Goal: Transaction & Acquisition: Purchase product/service

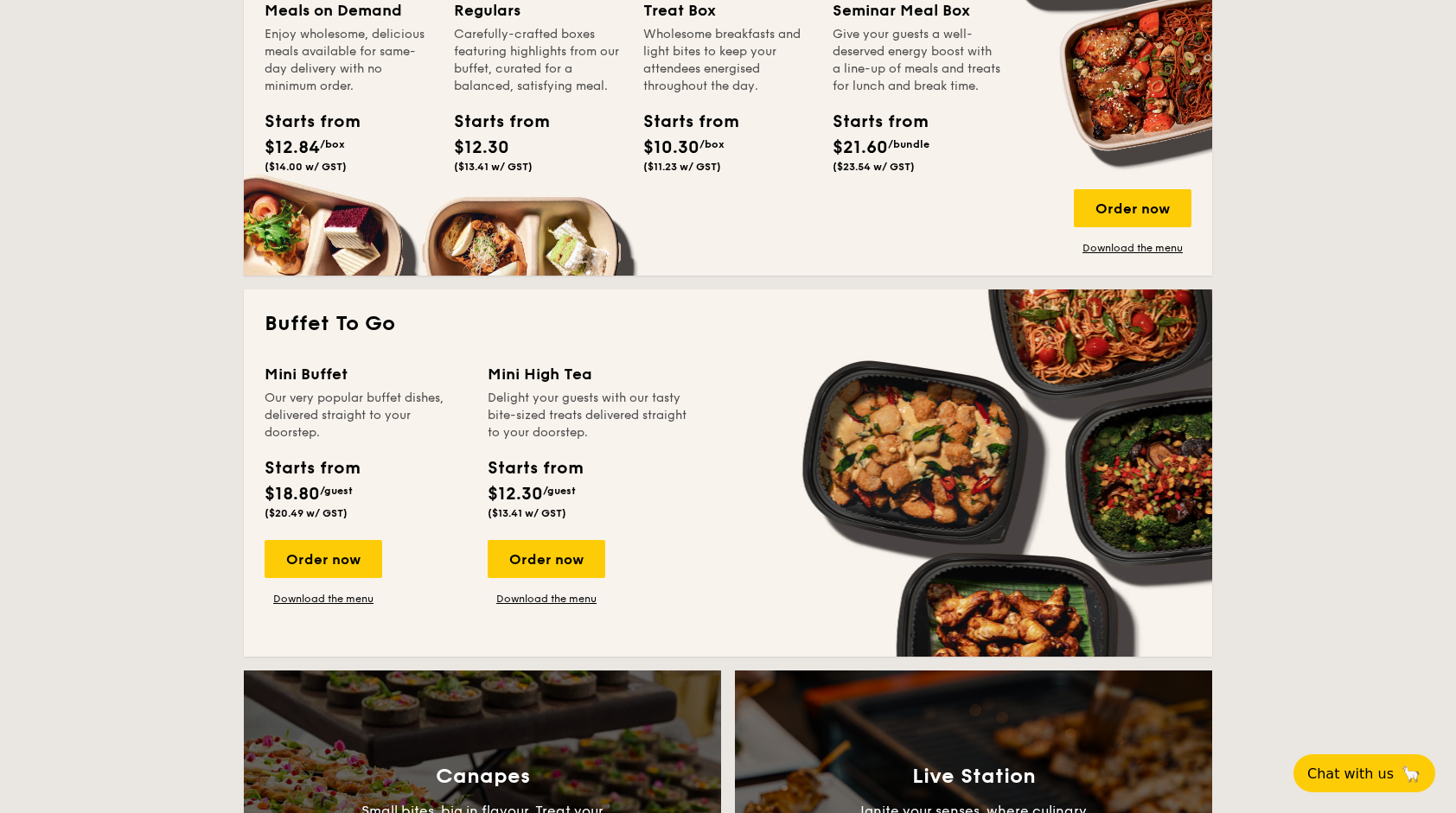
scroll to position [951, 0]
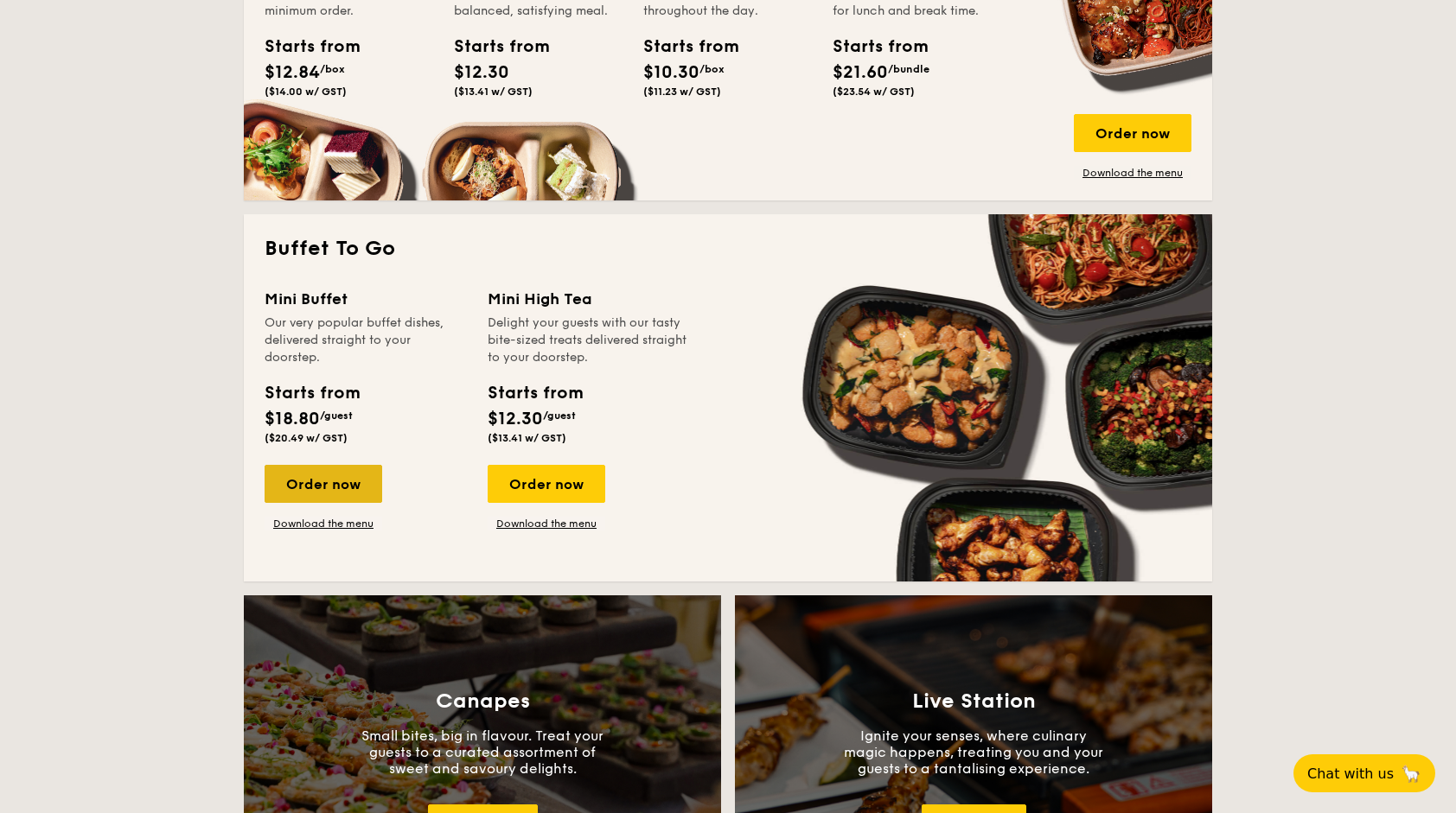
click at [323, 493] on div "Order now" at bounding box center [323, 484] width 118 height 38
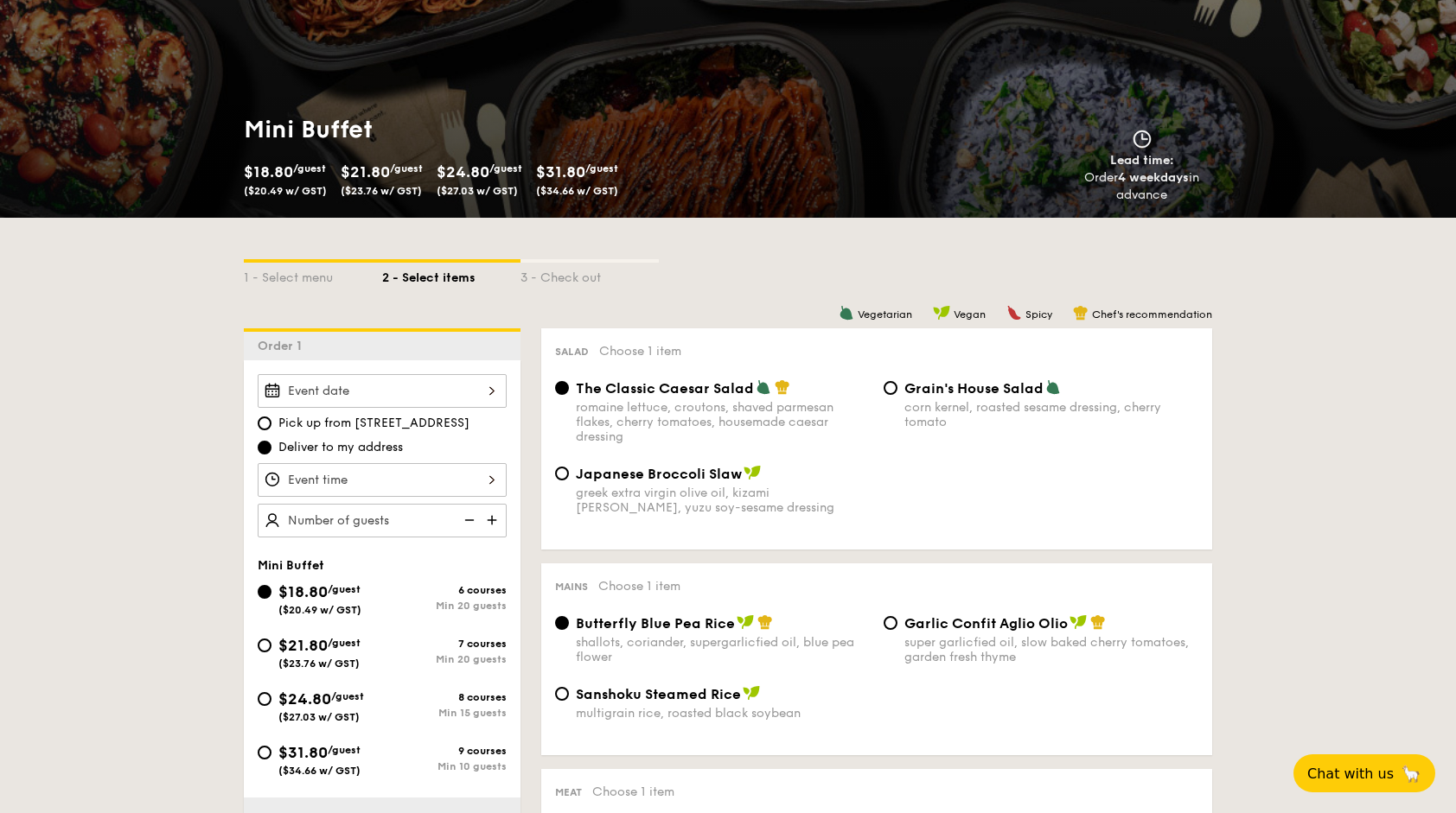
scroll to position [260, 0]
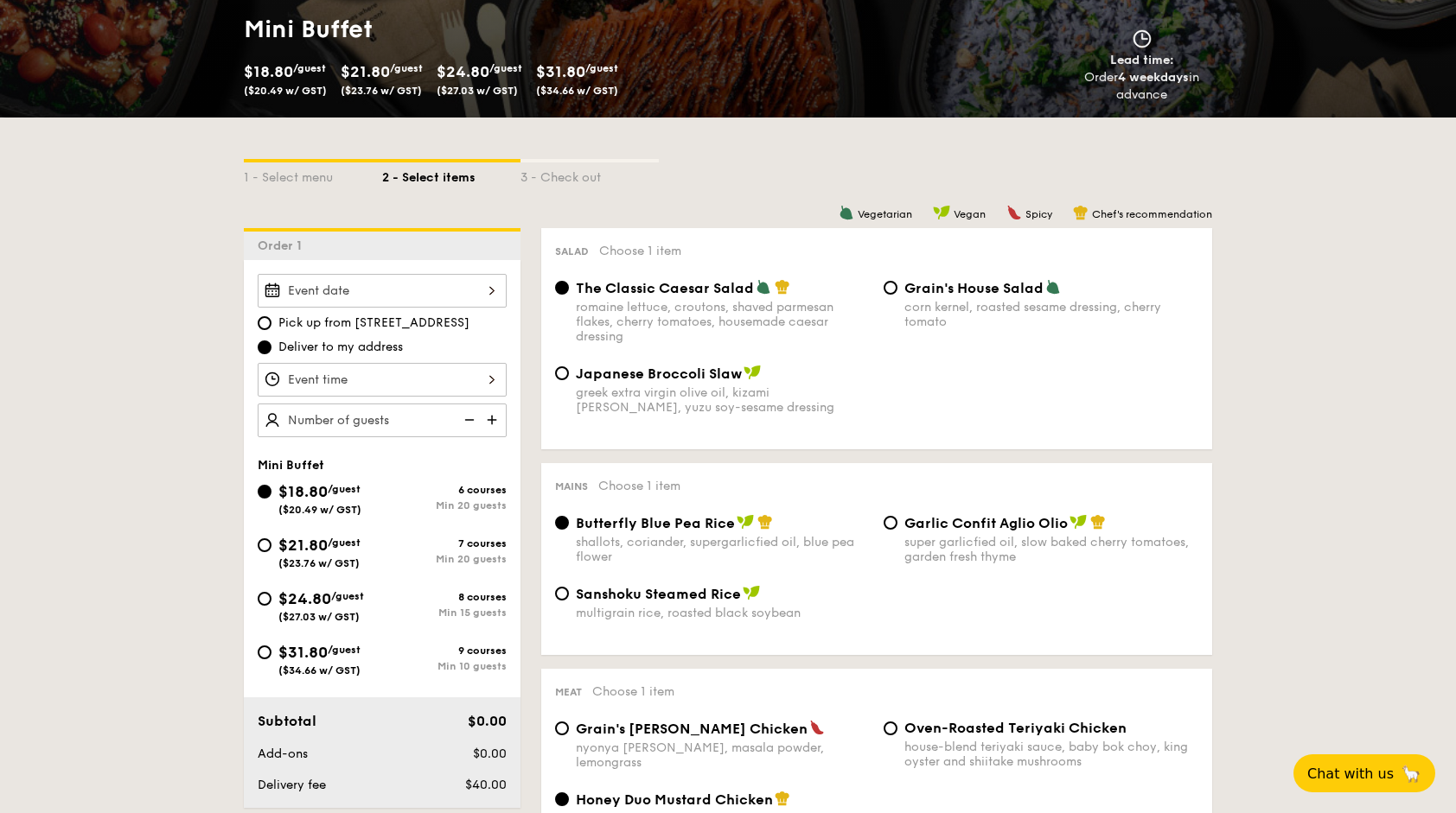
click at [499, 417] on img at bounding box center [493, 419] width 26 height 33
type input "20 guests"
click at [266, 654] on input "$31.80 /guest ($34.66 w/ GST) 9 courses Min 10 guests" at bounding box center [264, 652] width 14 height 14
radio input "true"
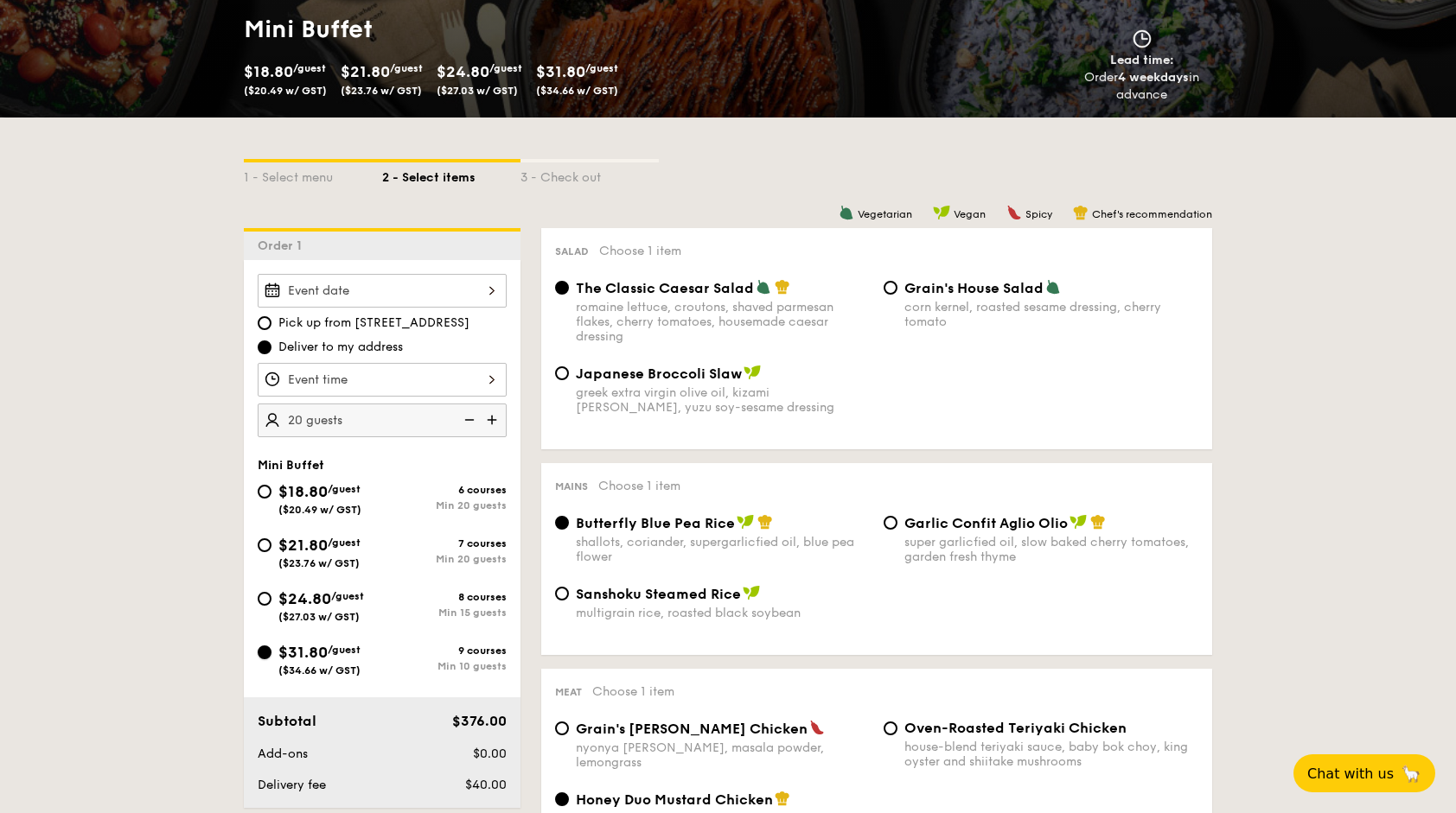
radio input "true"
radio input "false"
radio input "true"
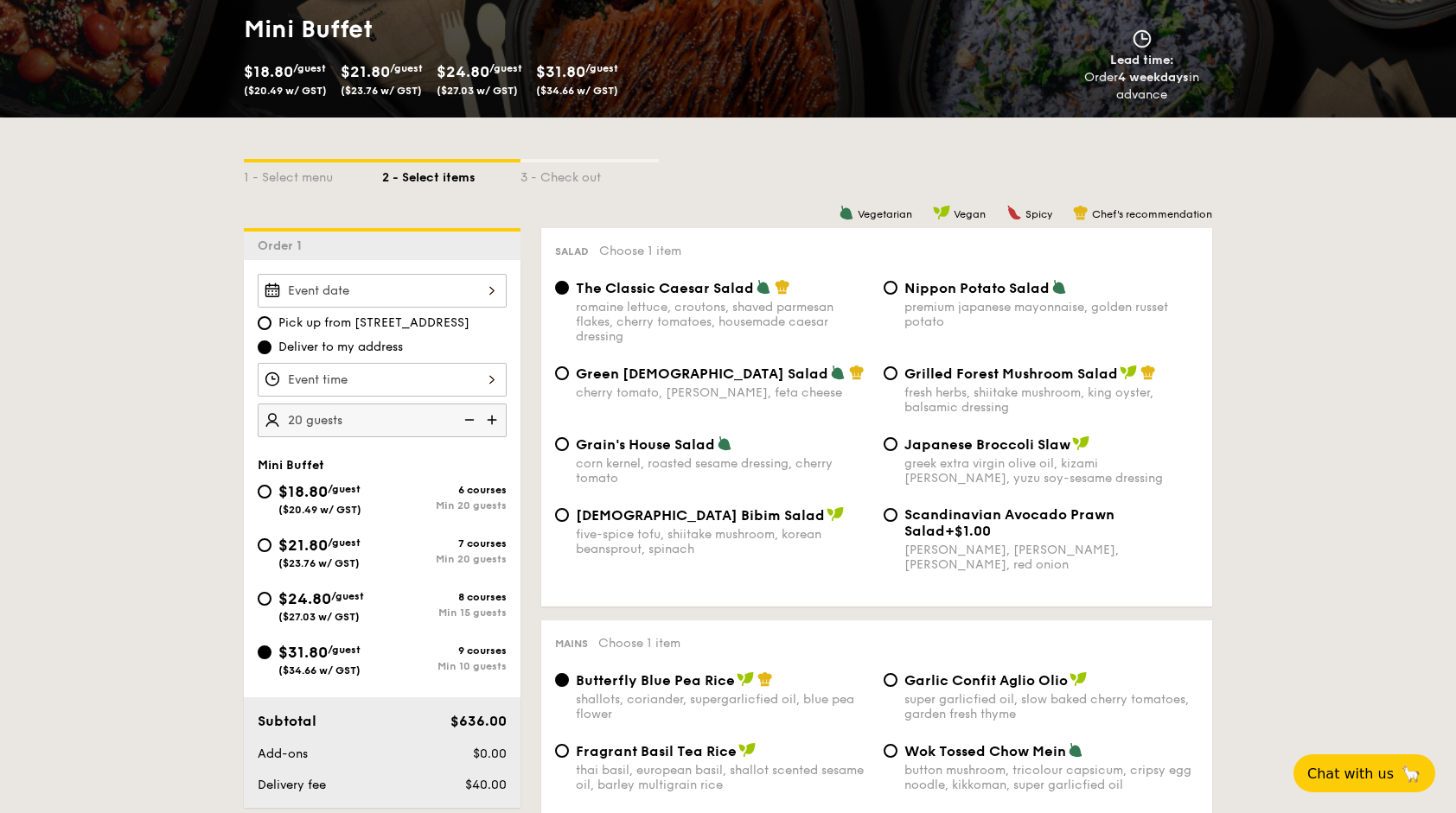
click at [476, 422] on img at bounding box center [467, 419] width 26 height 33
type input "10 guests"
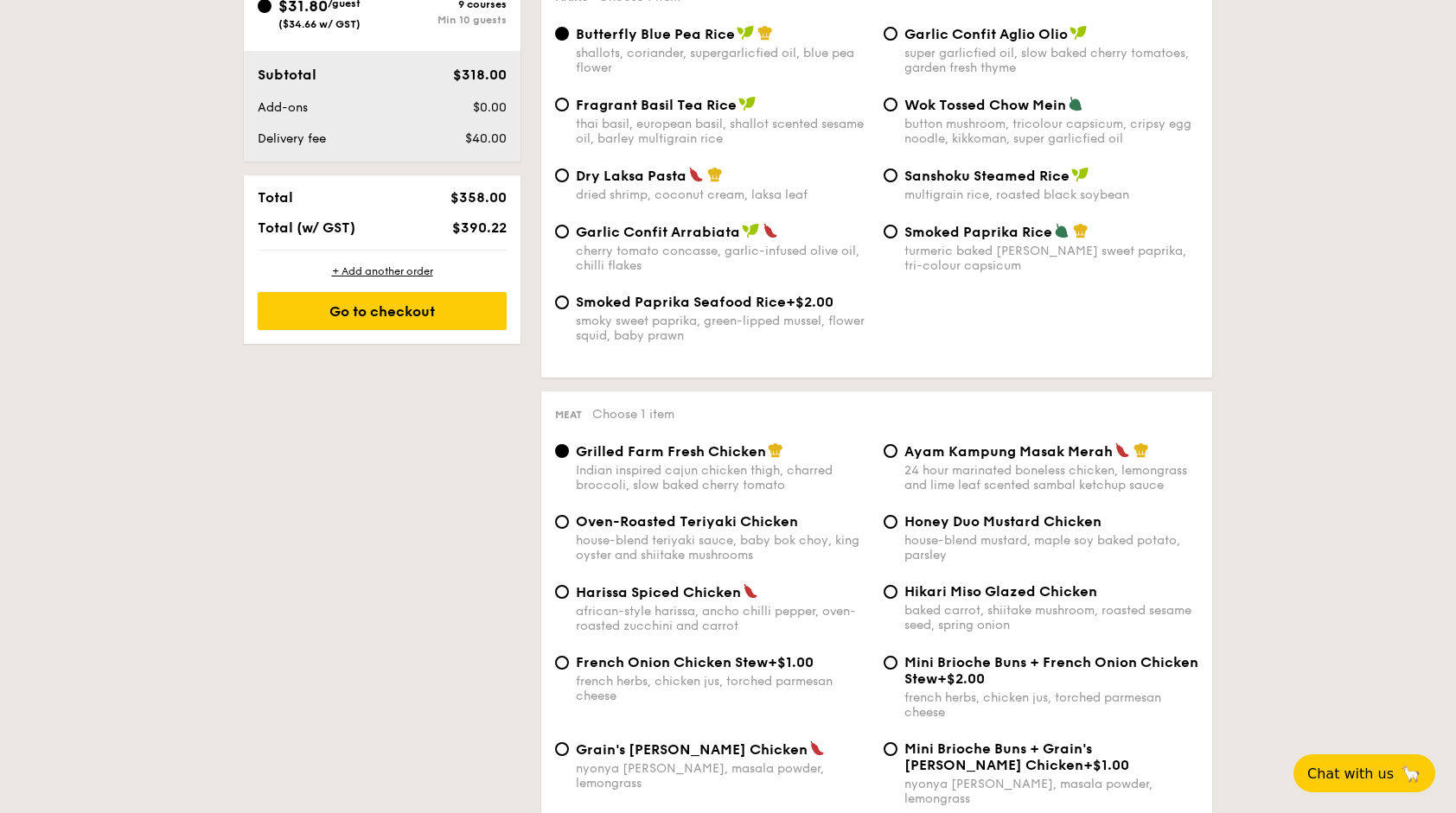
scroll to position [1037, 0]
